Goal: Browse casually

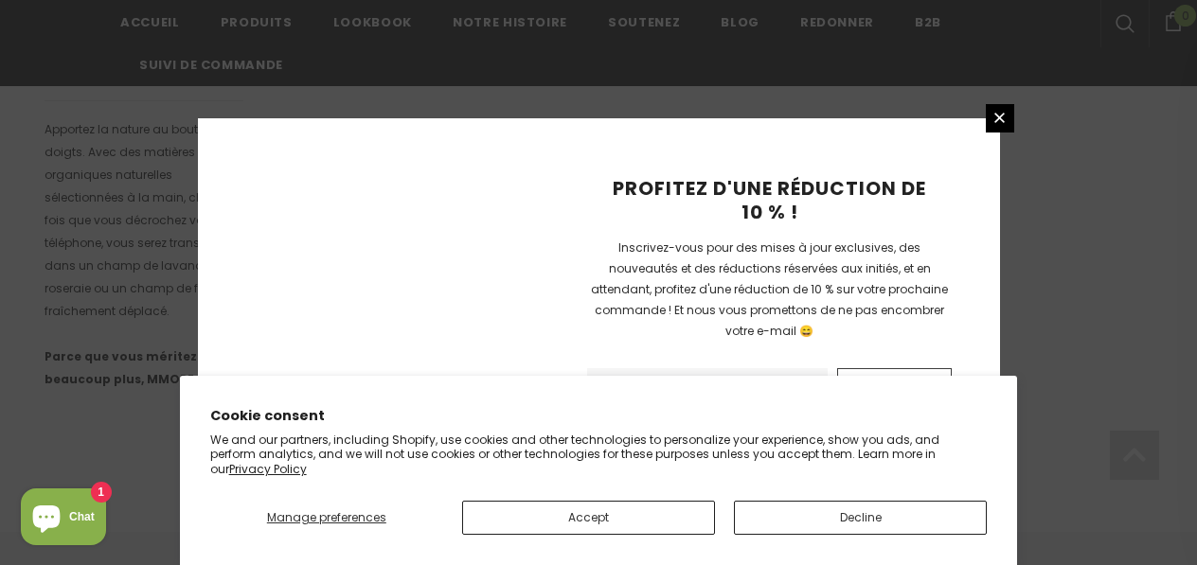
scroll to position [1460, 0]
